Goal: Complete application form: Complete application form

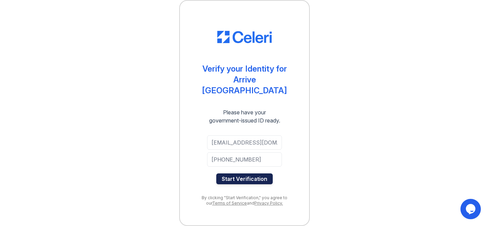
click at [250, 174] on button "Start Verification" at bounding box center [244, 179] width 56 height 11
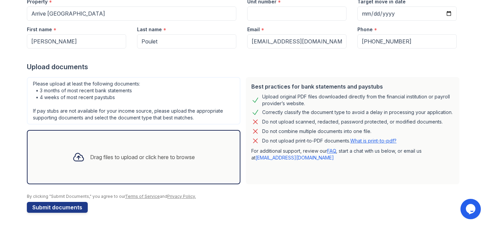
scroll to position [77, 0]
click at [136, 157] on div "Drag files to upload or click here to browse" at bounding box center [142, 157] width 105 height 8
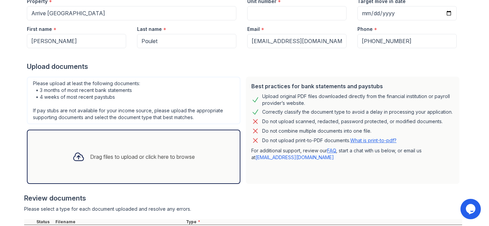
scroll to position [139, 0]
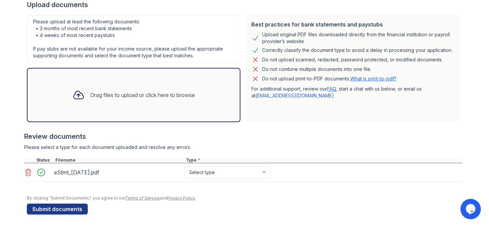
click at [147, 90] on div "Drag files to upload or click here to browse" at bounding box center [133, 95] width 133 height 23
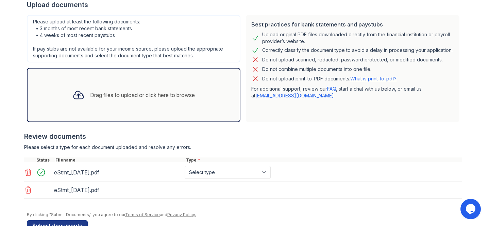
click at [192, 91] on div "Drag files to upload or click here to browse" at bounding box center [142, 95] width 105 height 8
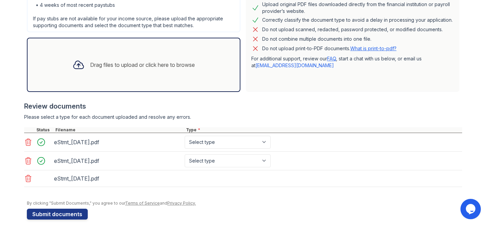
scroll to position [176, 0]
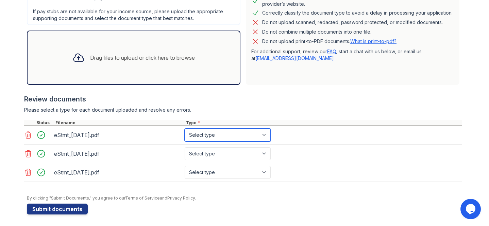
click at [242, 139] on select "Select type Paystub Bank Statement Offer Letter Tax Documents Benefit Award Let…" at bounding box center [228, 135] width 86 height 13
select select "bank_statement"
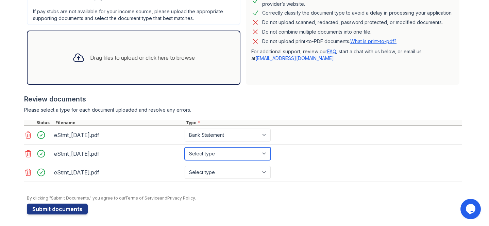
click at [242, 155] on select "Select type Paystub Bank Statement Offer Letter Tax Documents Benefit Award Let…" at bounding box center [228, 153] width 86 height 13
select select "bank_statement"
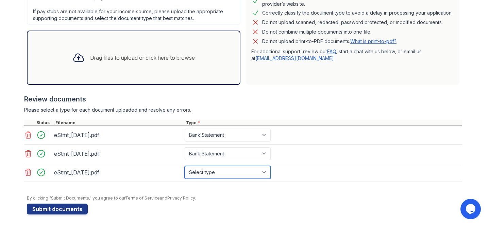
click at [244, 173] on select "Select type Paystub Bank Statement Offer Letter Tax Documents Benefit Award Let…" at bounding box center [228, 172] width 86 height 13
select select "bank_statement"
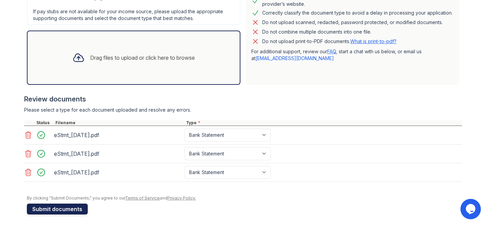
click at [68, 213] on button "Submit documents" at bounding box center [57, 209] width 61 height 11
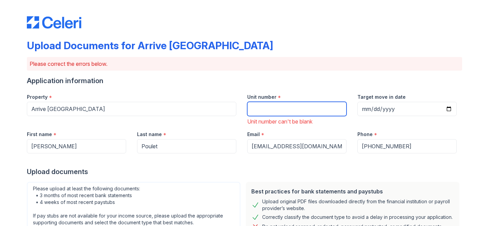
click at [280, 108] on input "Unit number" at bounding box center [296, 109] width 99 height 14
type input "602"
click at [311, 90] on div "Unit number *" at bounding box center [296, 95] width 99 height 14
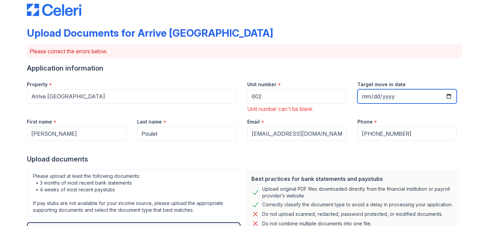
click at [399, 100] on input "Target move in date" at bounding box center [406, 96] width 99 height 14
type input "2025-09-05"
click at [412, 122] on div "Phone *" at bounding box center [406, 120] width 99 height 14
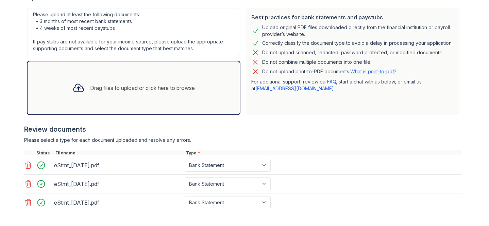
scroll to position [207, 0]
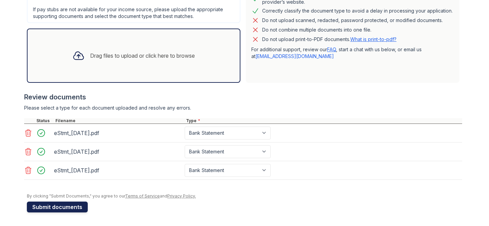
click at [77, 207] on button "Submit documents" at bounding box center [57, 207] width 61 height 11
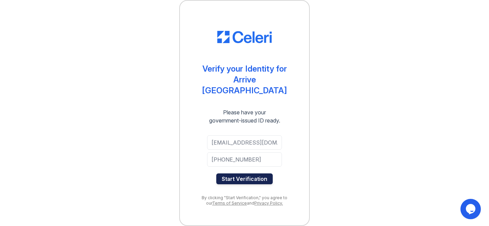
click at [257, 176] on button "Start Verification" at bounding box center [244, 179] width 56 height 11
